Goal: Task Accomplishment & Management: Manage account settings

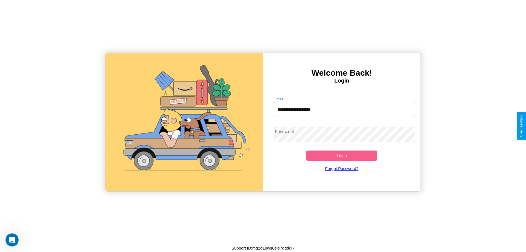
type input "**********"
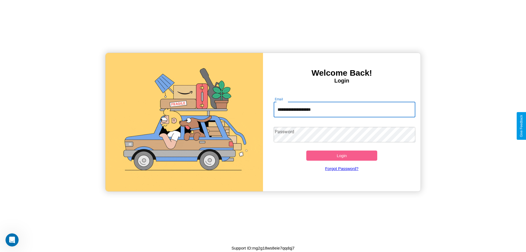
click at [342, 155] on button "Login" at bounding box center [341, 155] width 71 height 10
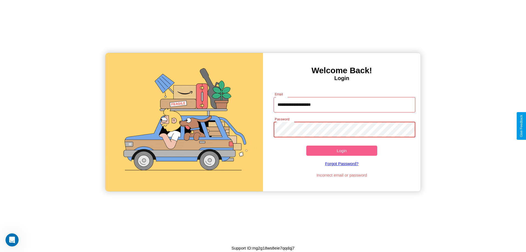
click at [342, 150] on button "Login" at bounding box center [341, 151] width 71 height 10
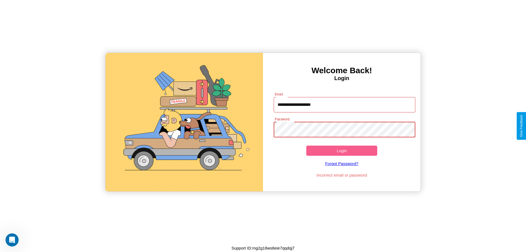
click at [342, 150] on button "Login" at bounding box center [341, 151] width 71 height 10
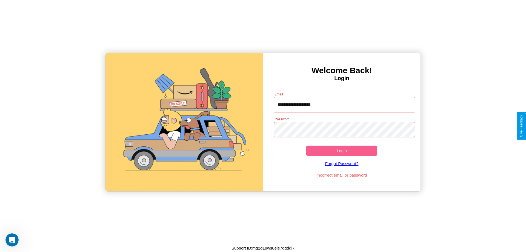
click at [342, 150] on button "Login" at bounding box center [341, 151] width 71 height 10
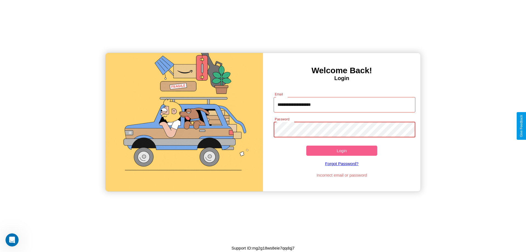
click at [342, 150] on button "Login" at bounding box center [341, 151] width 71 height 10
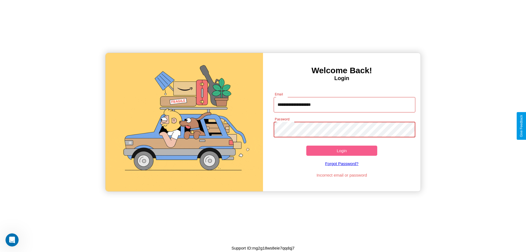
click at [342, 150] on button "Login" at bounding box center [341, 151] width 71 height 10
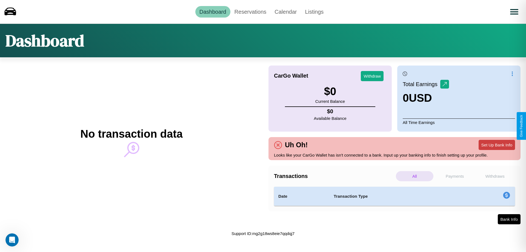
click at [497, 145] on button "Set Up Bank Info" at bounding box center [497, 145] width 36 height 10
